Goal: Information Seeking & Learning: Compare options

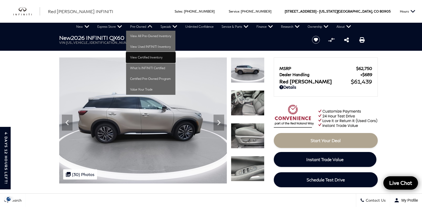
click at [145, 55] on link "View Certified Inventory" at bounding box center [150, 57] width 49 height 11
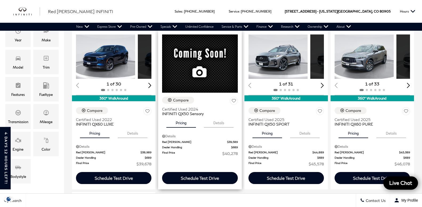
scroll to position [109, 0]
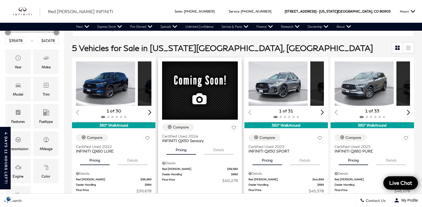
scroll to position [109, 0]
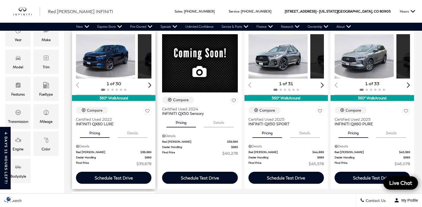
click at [122, 136] on button "Details" at bounding box center [133, 132] width 30 height 12
click at [89, 134] on button "Pricing" at bounding box center [95, 132] width 30 height 12
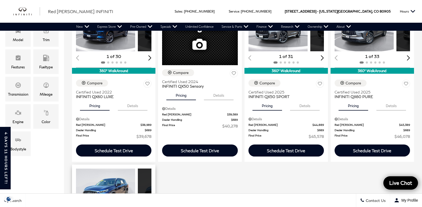
scroll to position [27, 0]
